Goal: Transaction & Acquisition: Purchase product/service

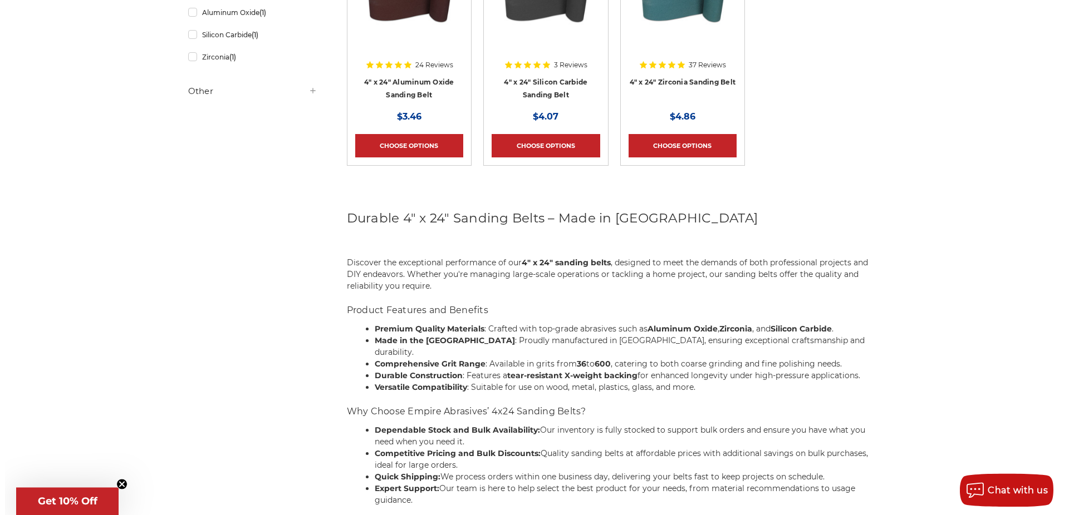
scroll to position [341, 0]
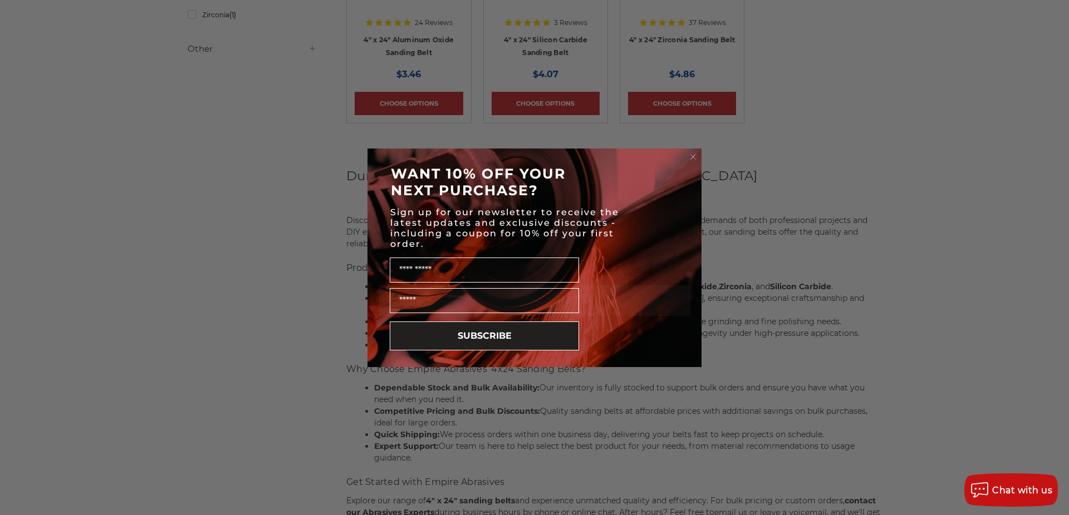
click at [693, 155] on circle "Close dialog" at bounding box center [693, 156] width 11 height 11
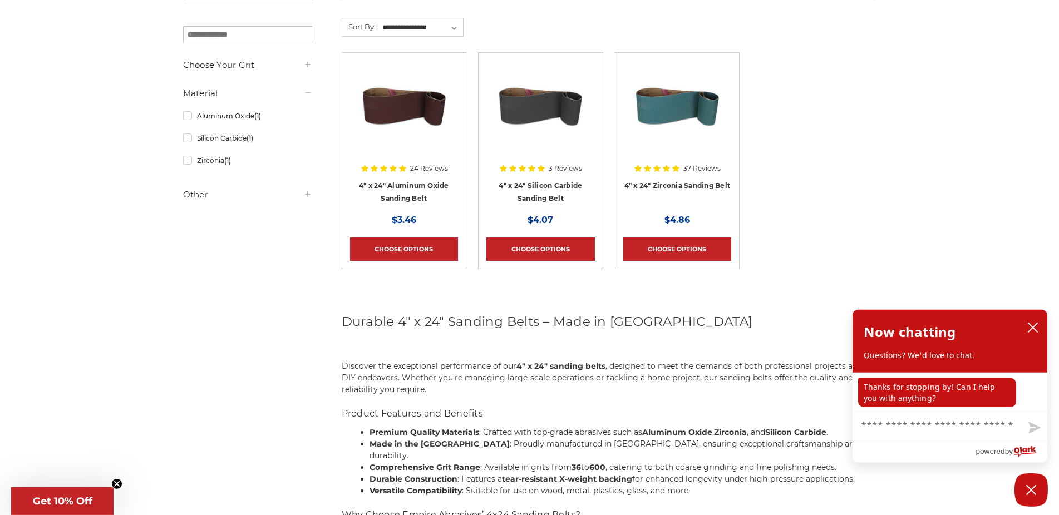
scroll to position [57, 0]
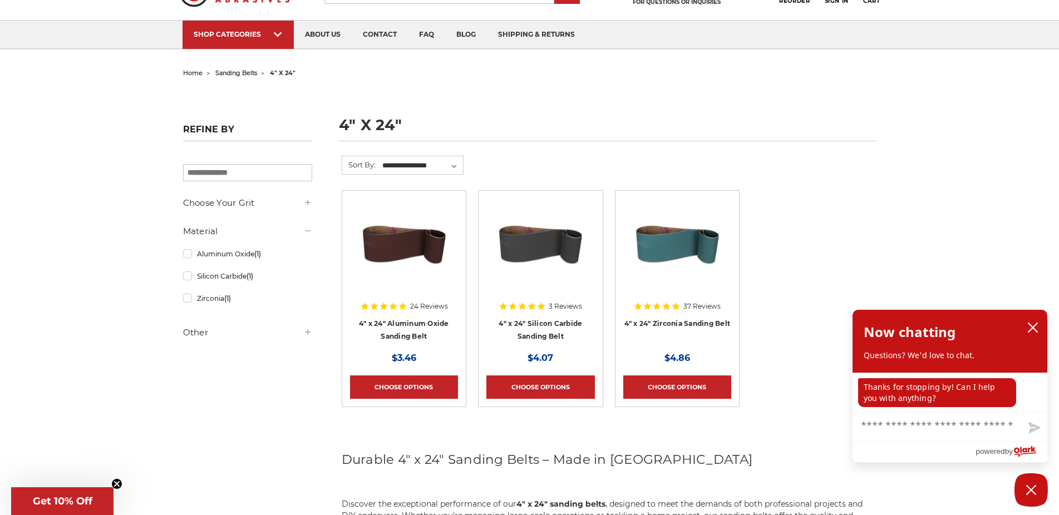
click at [242, 209] on h5 "Choose Your Grit" at bounding box center [247, 202] width 129 height 13
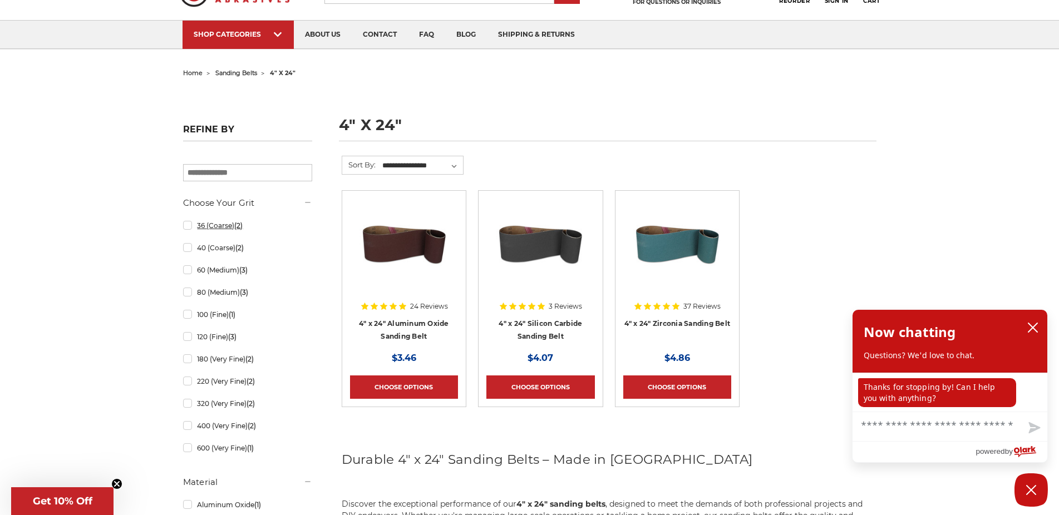
click at [219, 227] on link "36 (Coarse) (2)" at bounding box center [247, 225] width 129 height 19
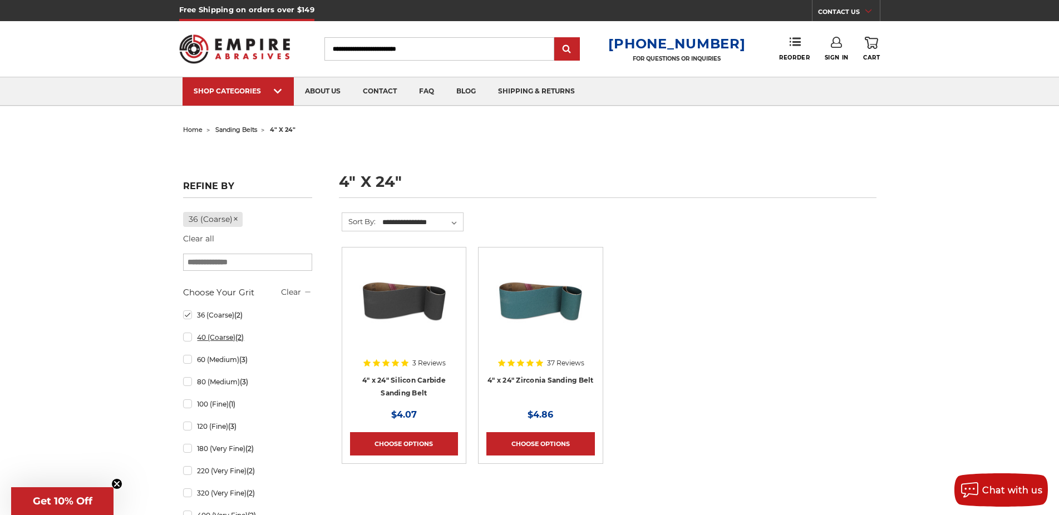
click at [189, 340] on link "40 (Coarse) (2)" at bounding box center [247, 337] width 129 height 19
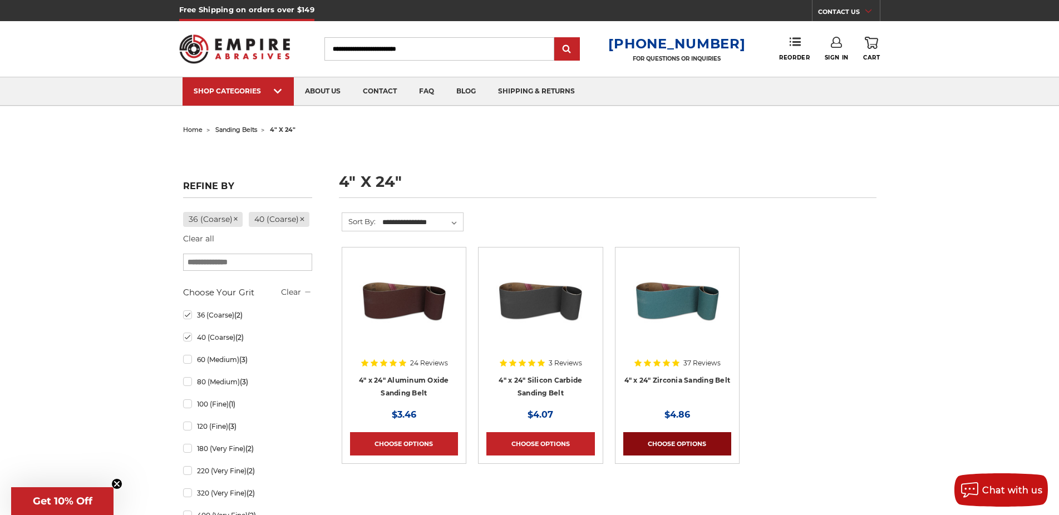
click at [677, 445] on link "Choose Options" at bounding box center [677, 443] width 108 height 23
